Goal: Information Seeking & Learning: Learn about a topic

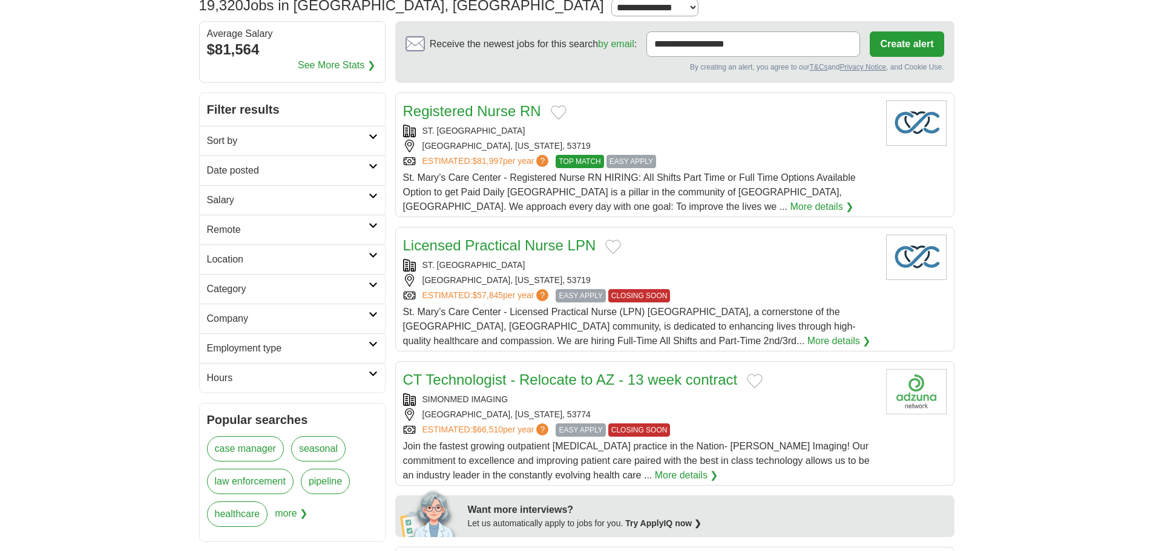
scroll to position [61, 0]
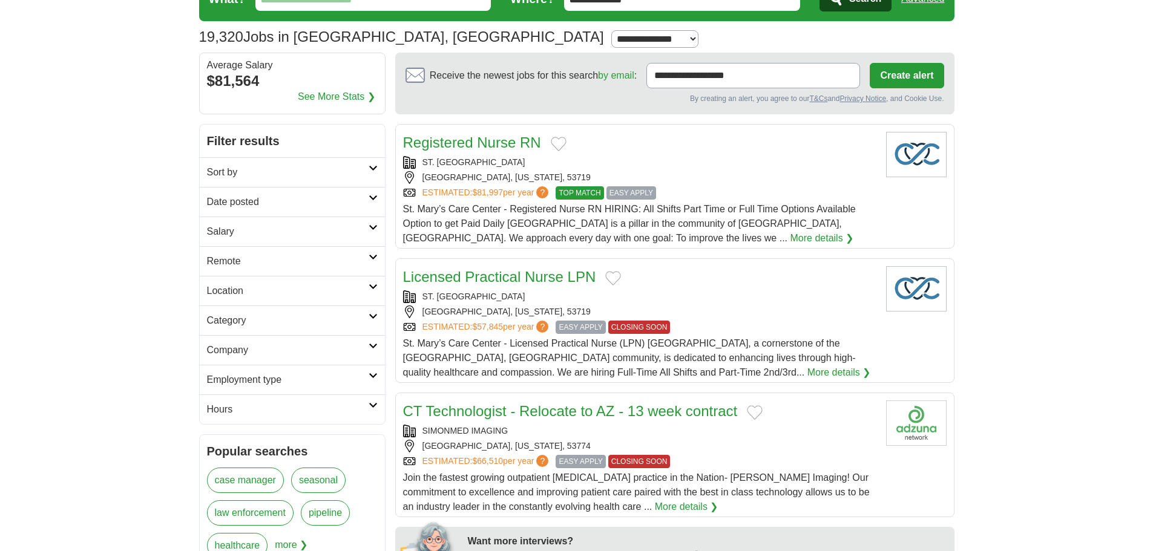
click at [376, 259] on icon at bounding box center [372, 257] width 9 height 6
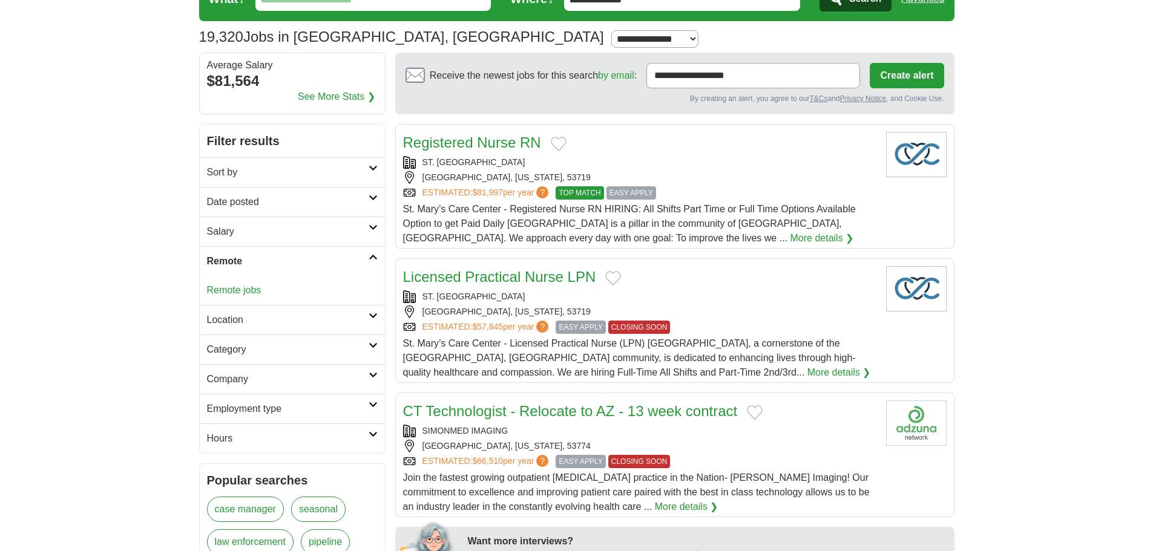
click at [252, 289] on link "Remote jobs" at bounding box center [234, 290] width 54 height 10
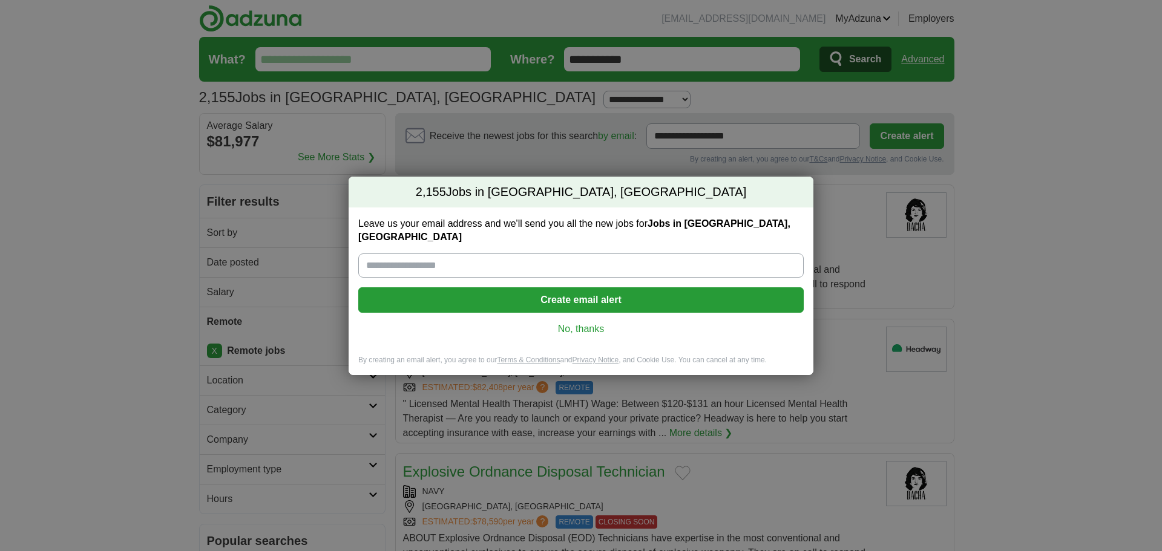
click at [597, 323] on link "No, thanks" at bounding box center [581, 329] width 426 height 13
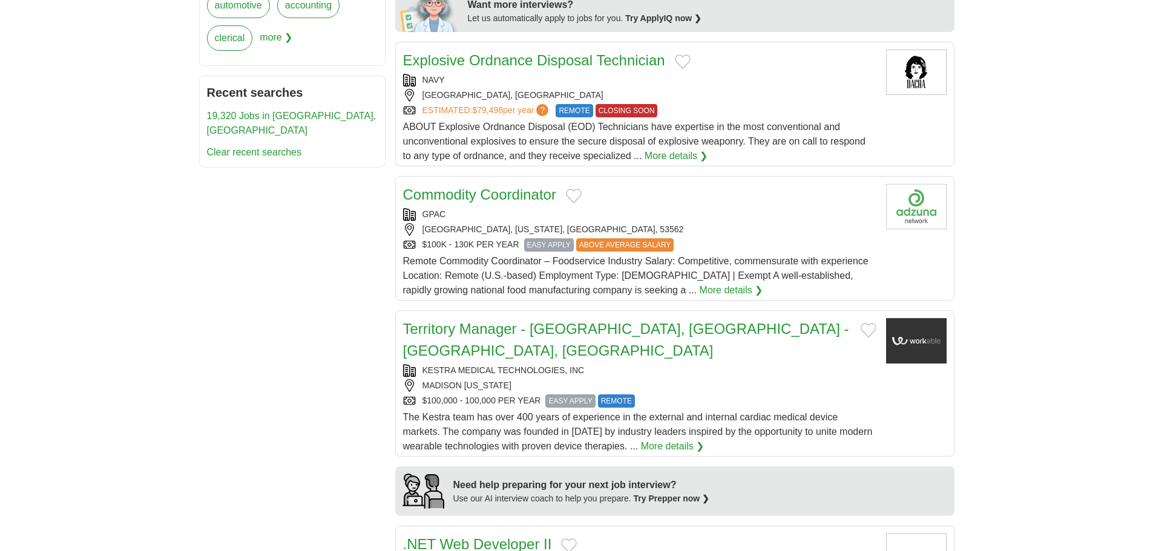
scroll to position [605, 0]
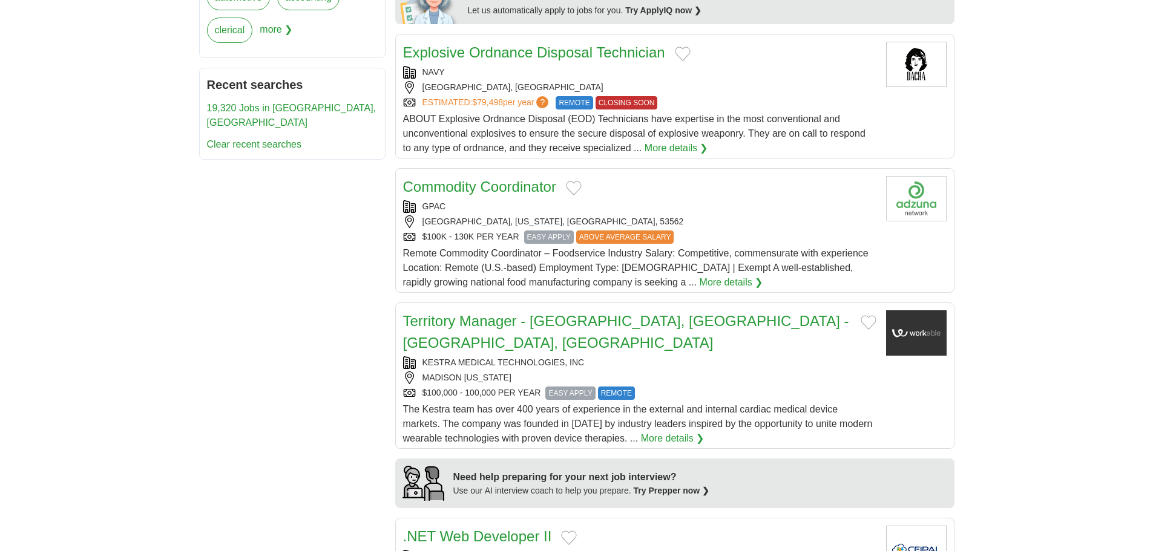
drag, startPoint x: 759, startPoint y: 224, endPoint x: 709, endPoint y: 239, distance: 52.5
drag, startPoint x: 709, startPoint y: 239, endPoint x: 666, endPoint y: 287, distance: 64.7
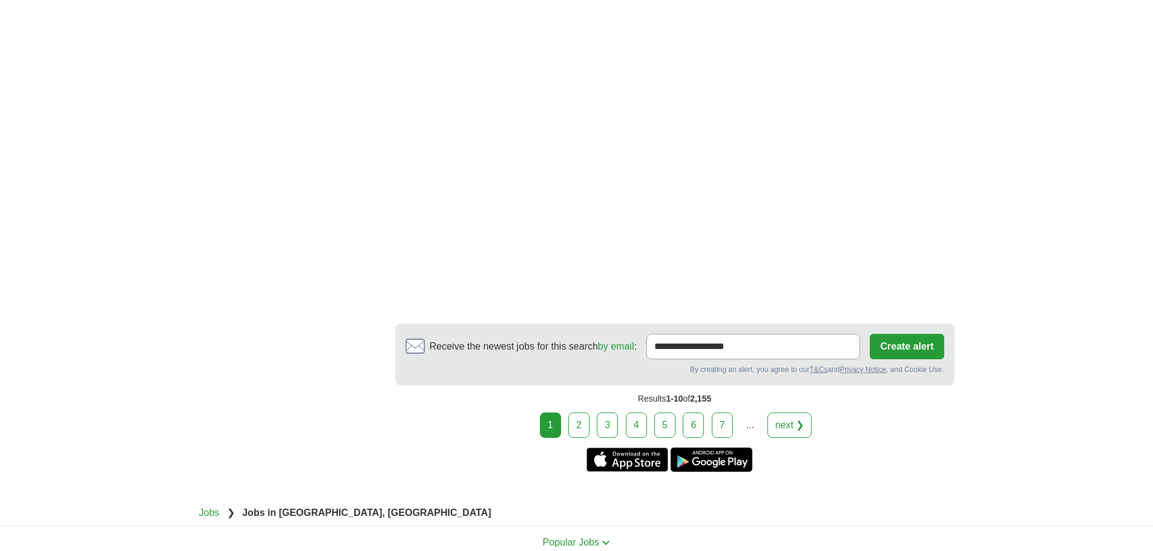
scroll to position [1936, 0]
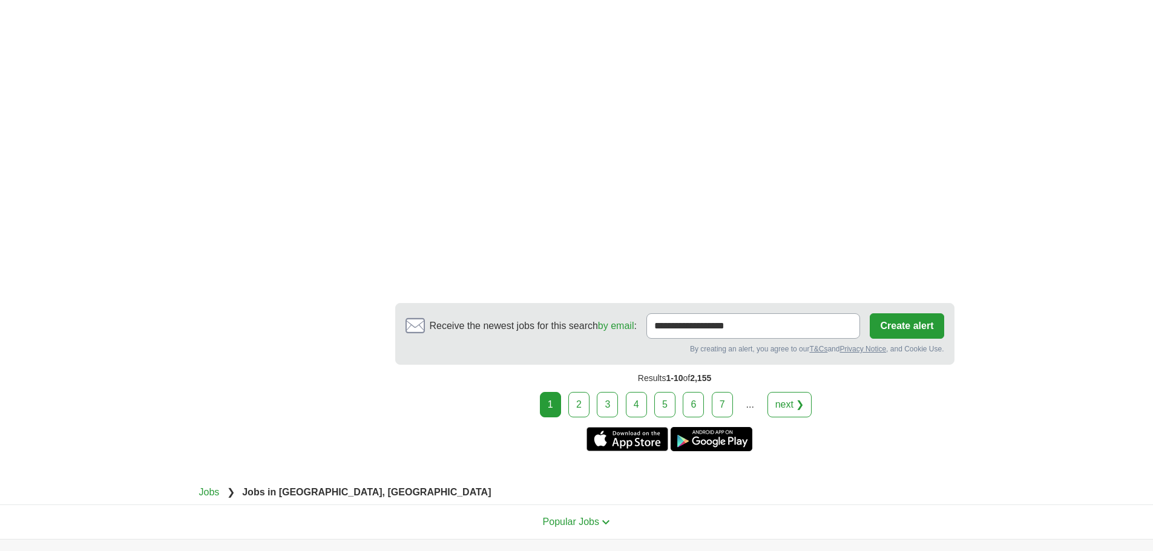
click at [583, 392] on link "2" at bounding box center [578, 404] width 21 height 25
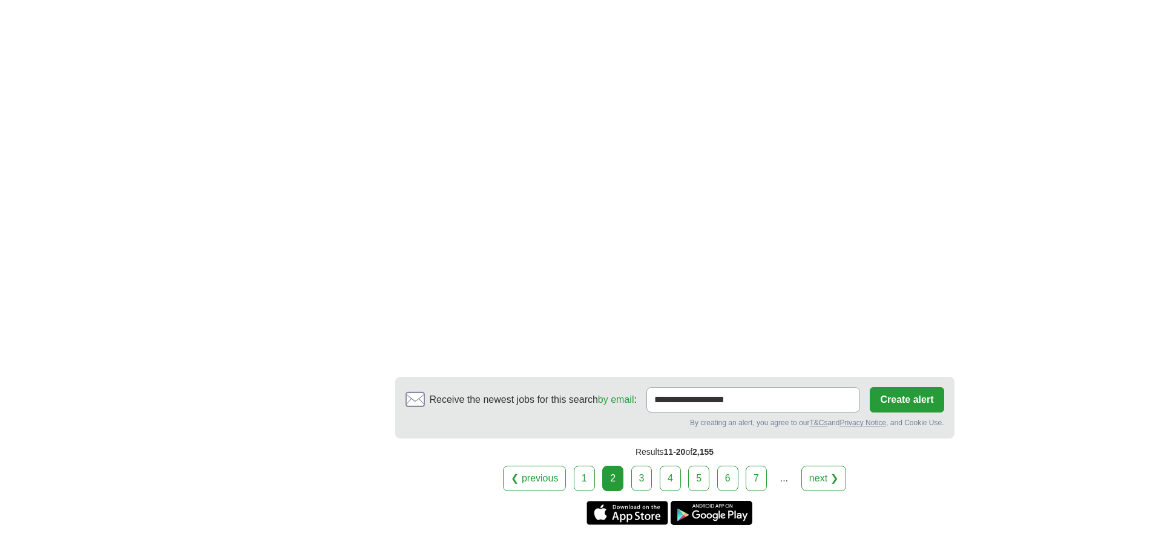
scroll to position [2118, 0]
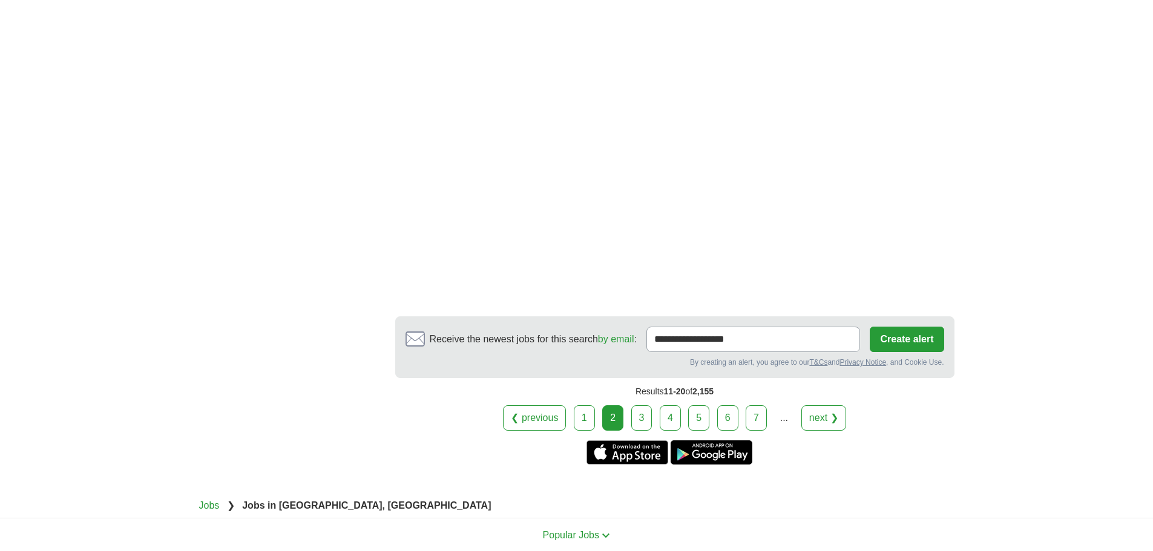
click at [643, 421] on link "3" at bounding box center [641, 417] width 21 height 25
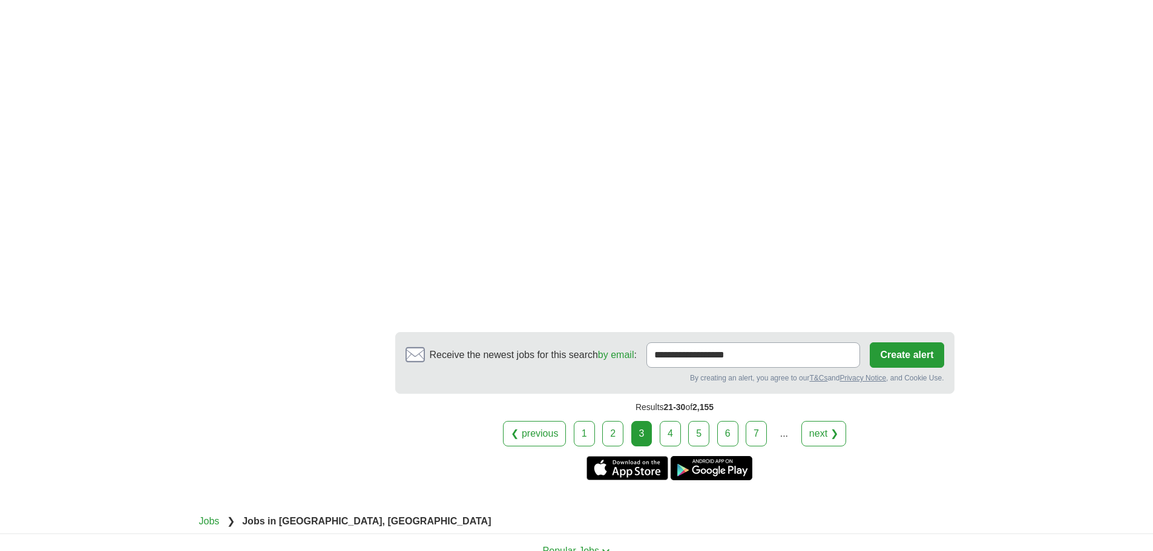
scroll to position [1997, 0]
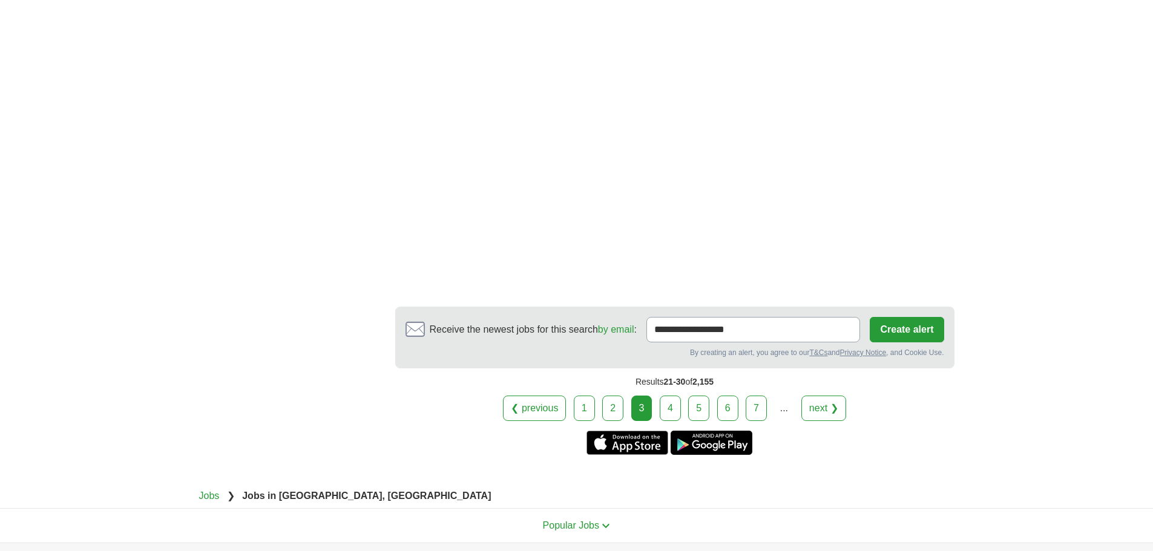
click at [675, 403] on link "4" at bounding box center [670, 408] width 21 height 25
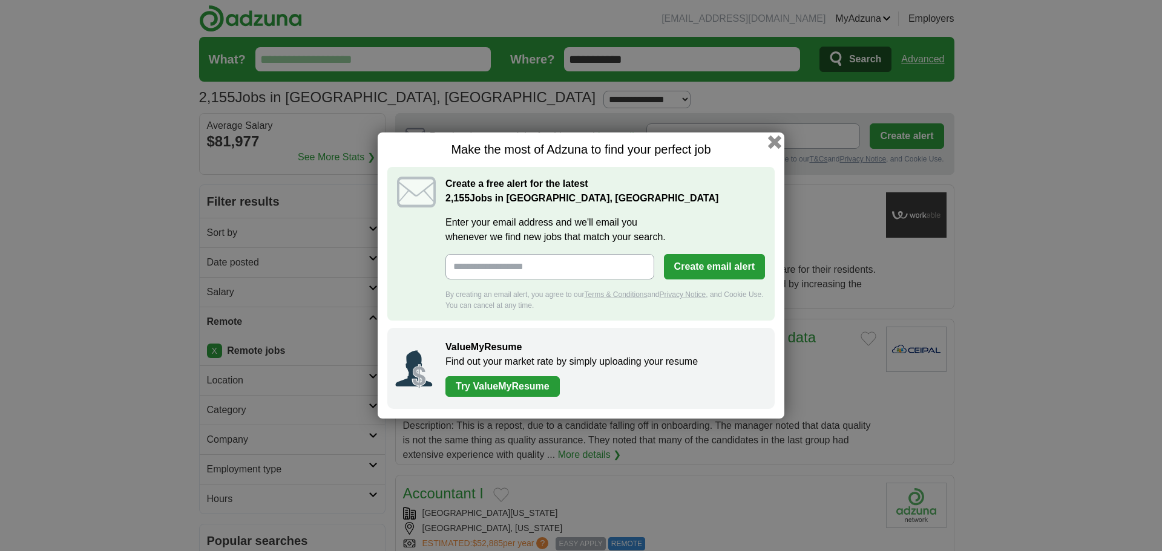
click at [774, 143] on button "button" at bounding box center [774, 142] width 13 height 13
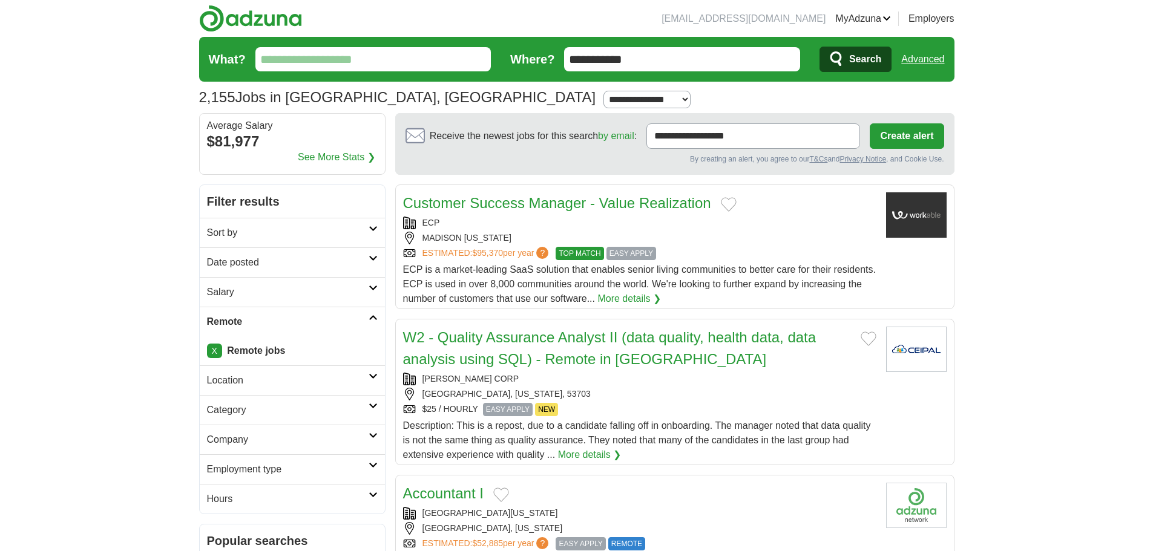
click at [326, 57] on input "What?" at bounding box center [373, 59] width 236 height 24
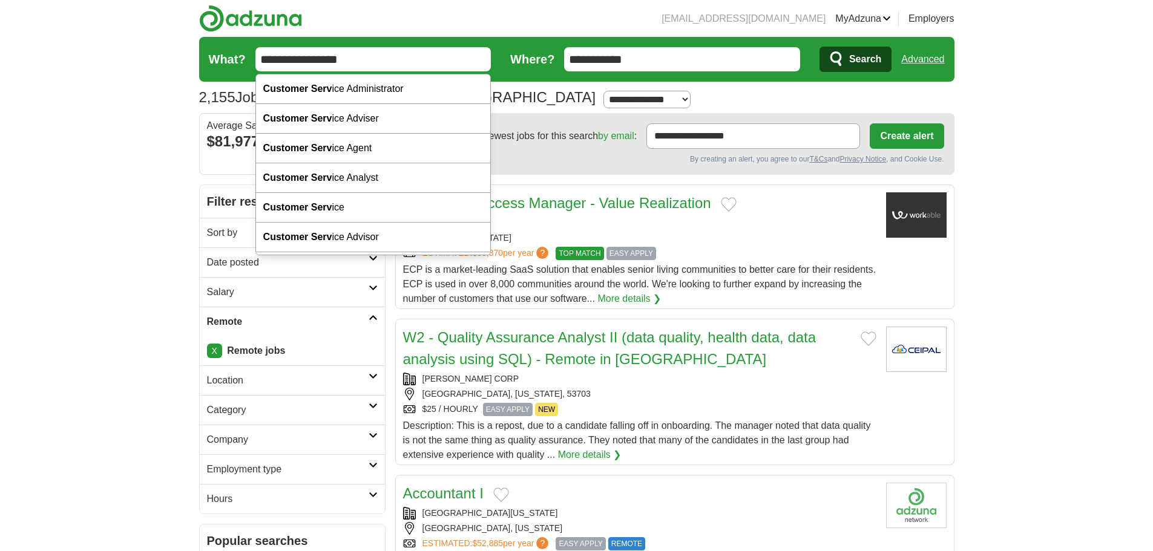
type input "**********"
click at [819, 47] on button "Search" at bounding box center [855, 59] width 72 height 25
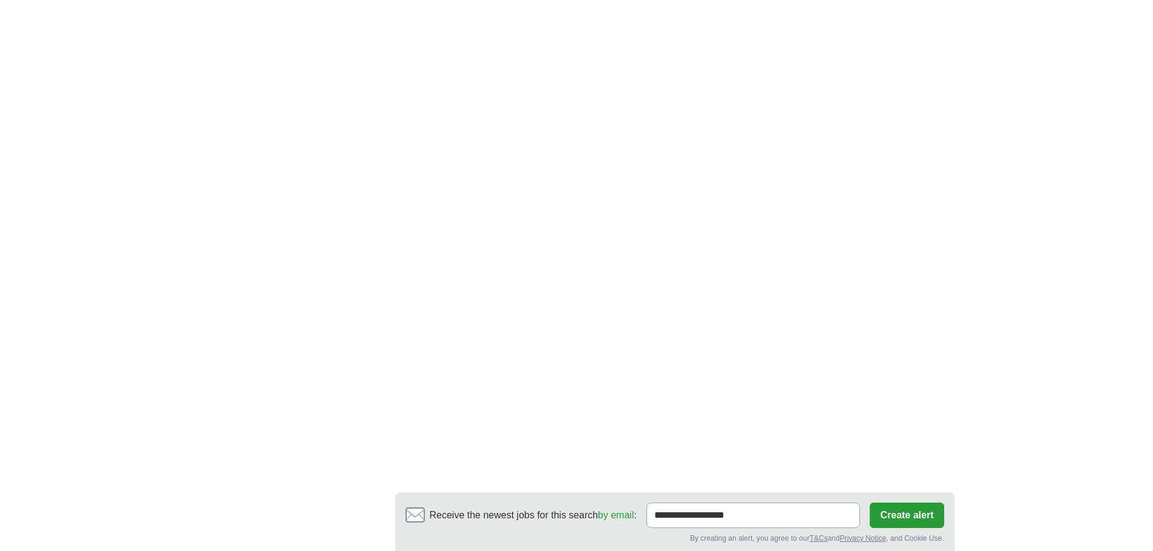
scroll to position [2057, 0]
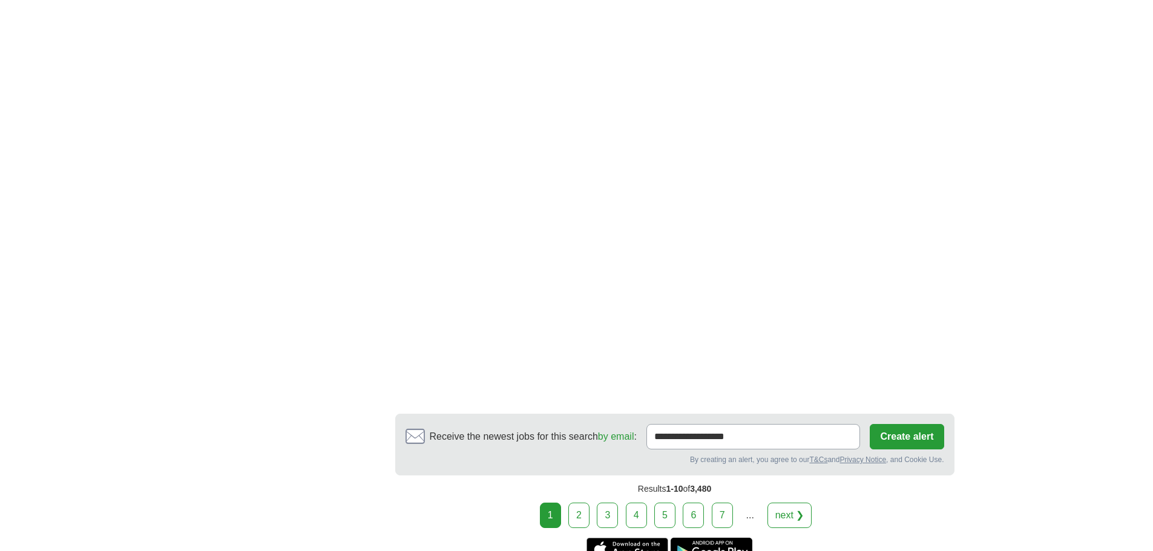
click at [584, 511] on link "2" at bounding box center [578, 515] width 21 height 25
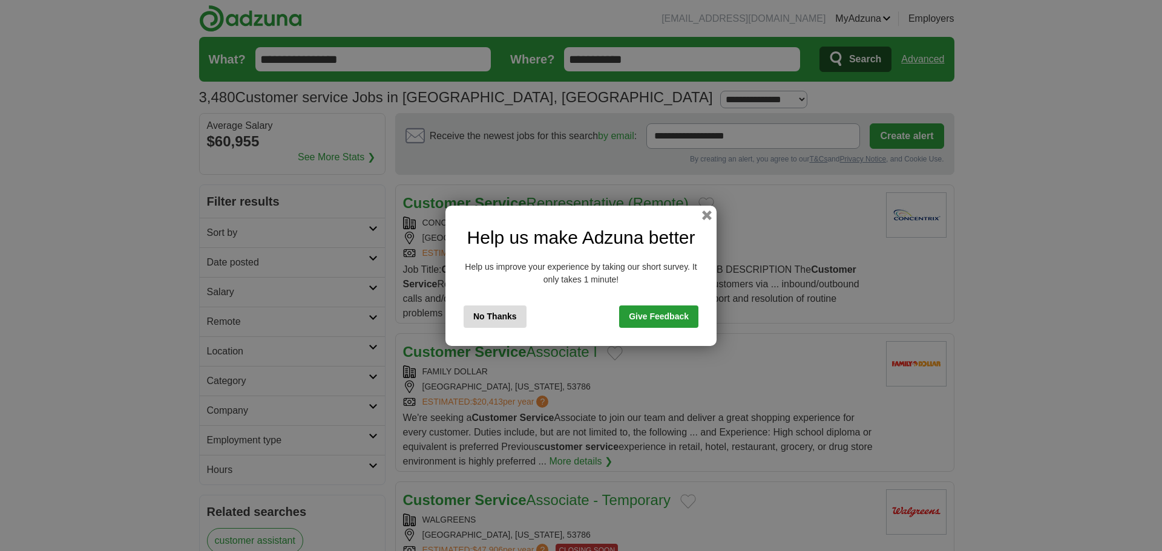
click at [497, 329] on div "Help us make Adzuna better Help us improve your experience by taking our short …" at bounding box center [580, 276] width 271 height 140
click at [495, 322] on button "No Thanks" at bounding box center [494, 317] width 63 height 22
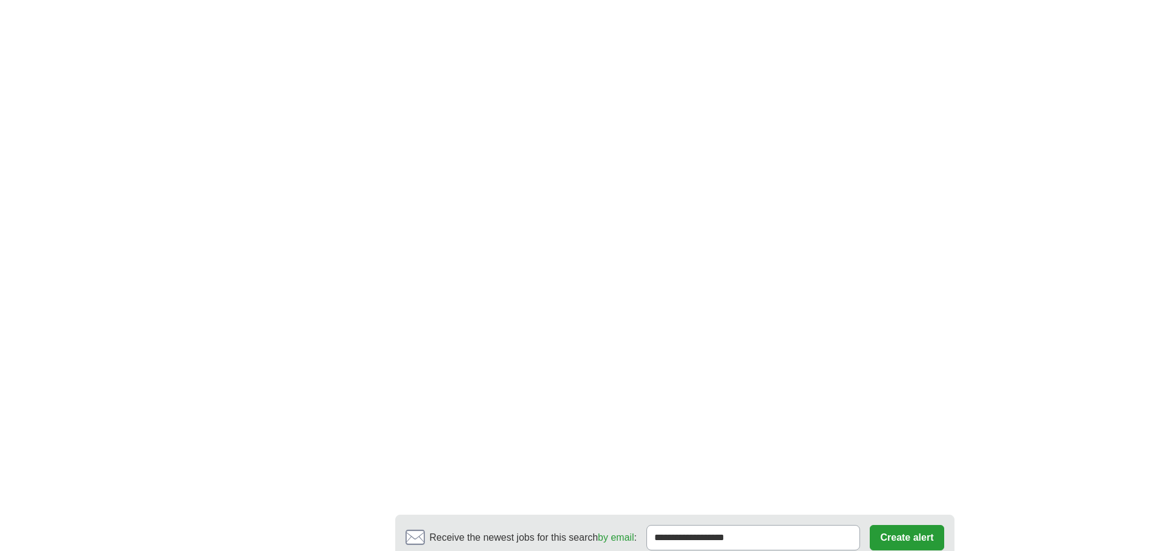
scroll to position [2239, 0]
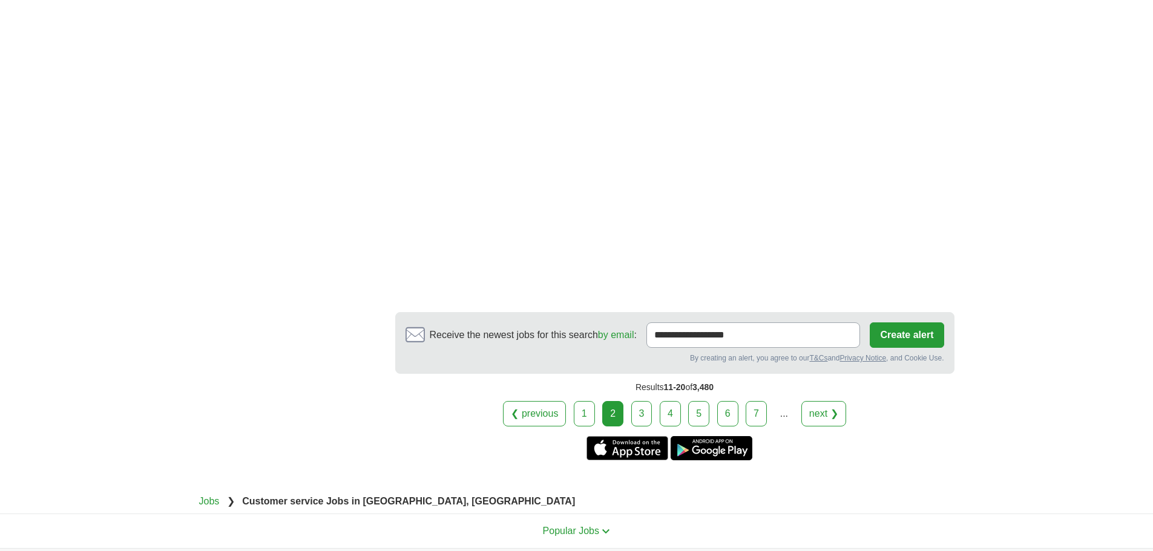
click at [640, 414] on link "3" at bounding box center [641, 413] width 21 height 25
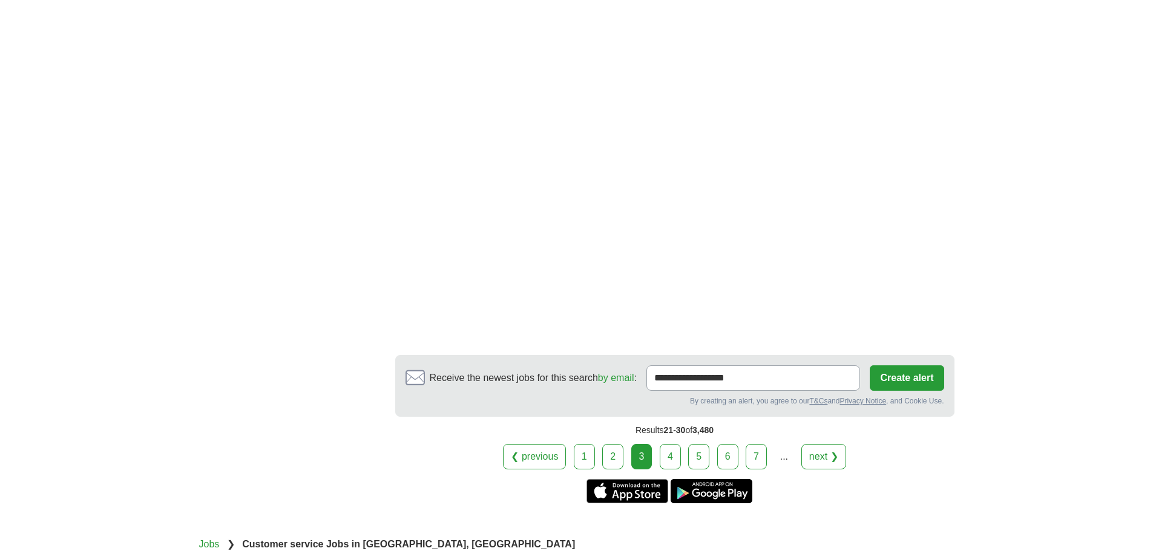
scroll to position [2057, 0]
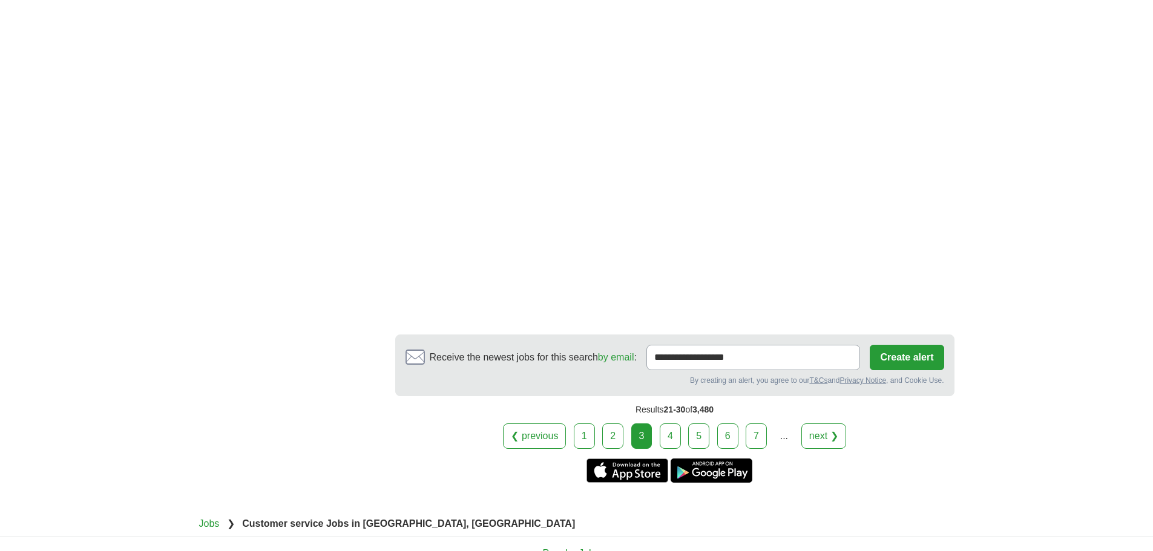
click at [678, 429] on link "4" at bounding box center [670, 436] width 21 height 25
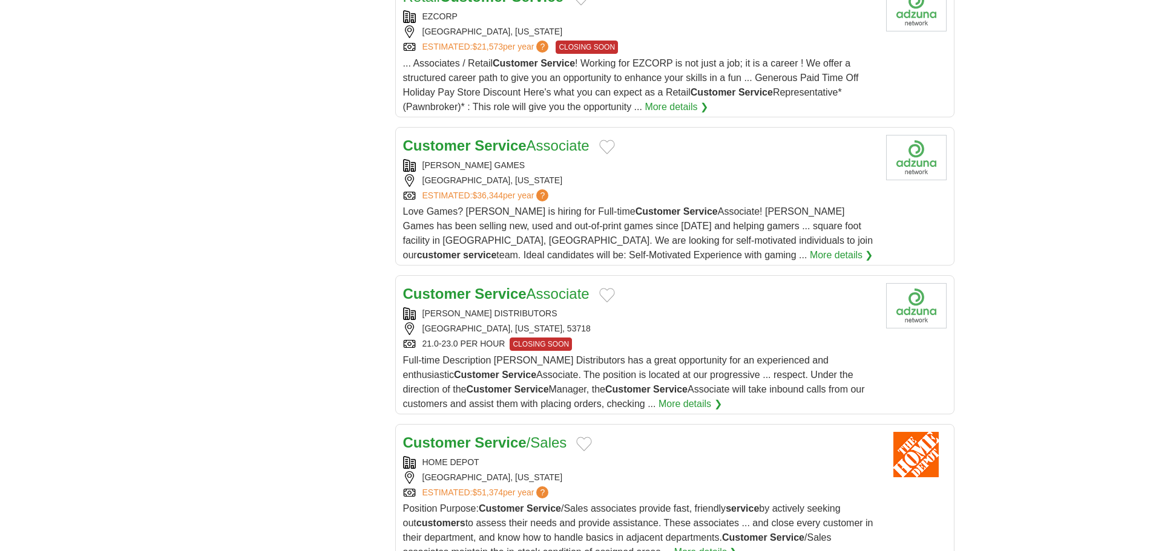
scroll to position [1271, 0]
